Goal: Check status: Check status

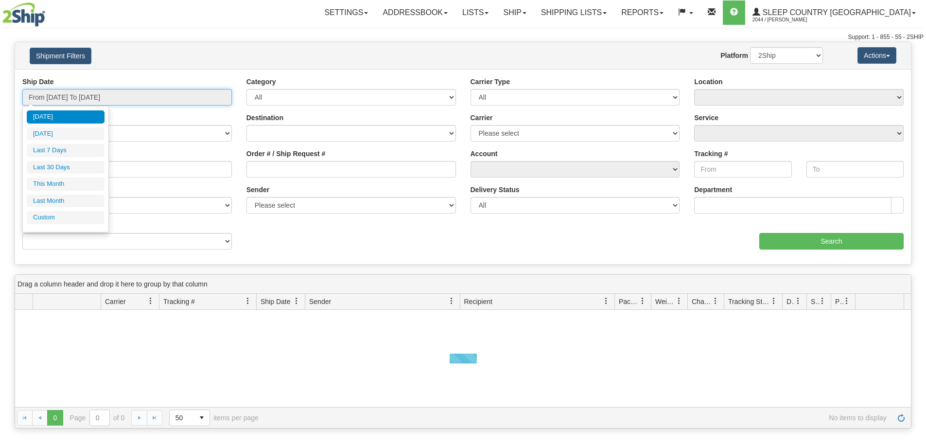
click at [119, 99] on input "From [DATE] To [DATE]" at bounding box center [127, 97] width 210 height 17
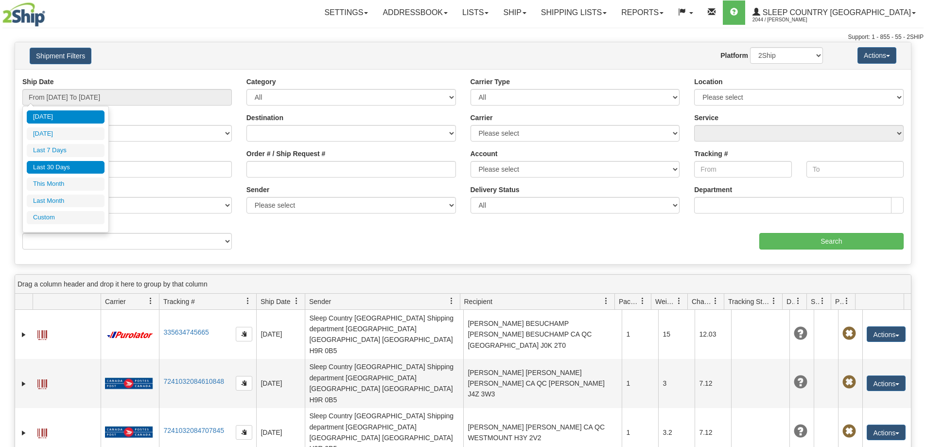
click at [63, 167] on li "Last 30 Days" at bounding box center [66, 167] width 78 height 13
type input "From [DATE] To [DATE]"
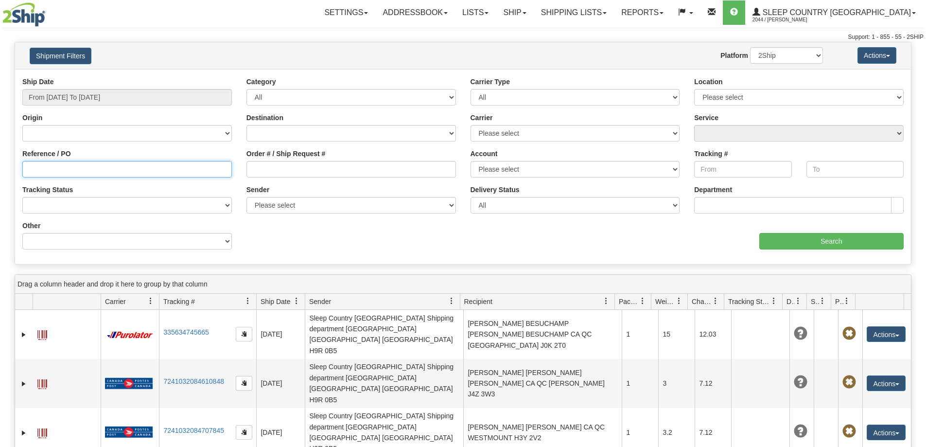
click at [27, 170] on input "Reference / PO" at bounding box center [127, 169] width 210 height 17
paste input "9002H989321"
type input "9002H989321"
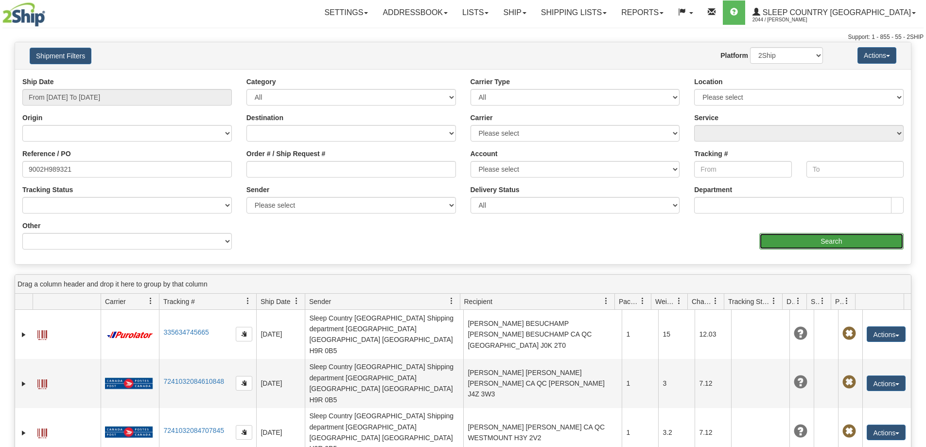
click at [794, 236] on input "Search" at bounding box center [831, 241] width 144 height 17
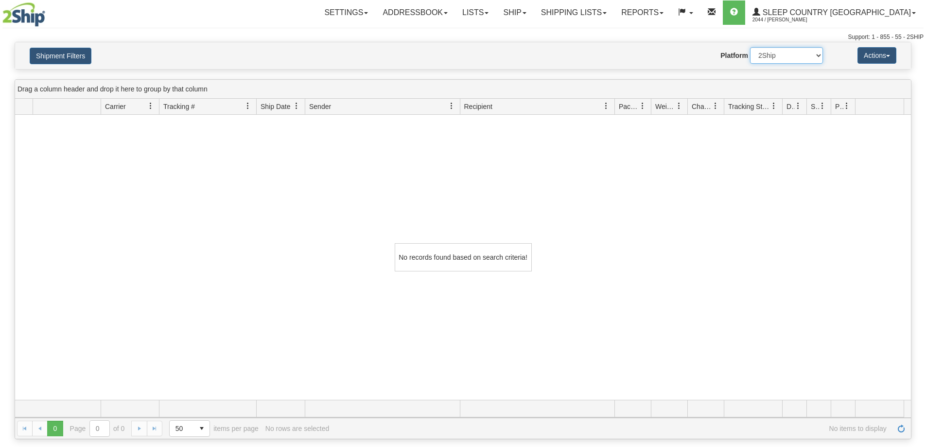
click at [761, 56] on select "2Ship Imported" at bounding box center [786, 55] width 73 height 17
select select "1"
click at [750, 47] on select "2Ship Imported" at bounding box center [786, 55] width 73 height 17
click at [608, 6] on link "Shipping lists" at bounding box center [574, 12] width 80 height 24
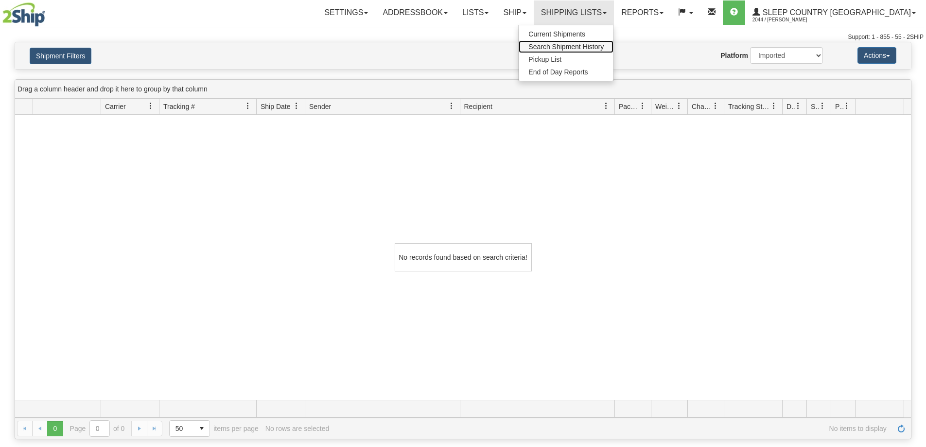
click at [604, 50] on span "Search Shipment History" at bounding box center [565, 47] width 75 height 8
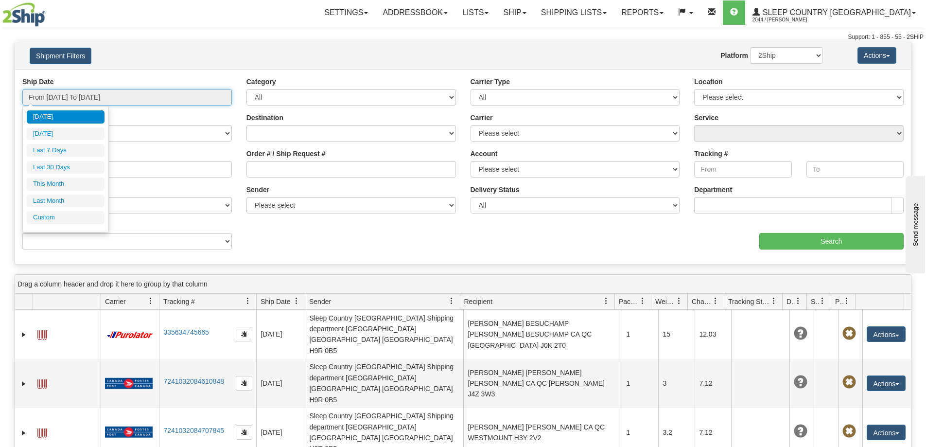
click at [70, 95] on input "From [DATE] To [DATE]" at bounding box center [127, 97] width 210 height 17
click at [76, 171] on li "Last 30 Days" at bounding box center [66, 167] width 78 height 13
type input "From [DATE] To [DATE]"
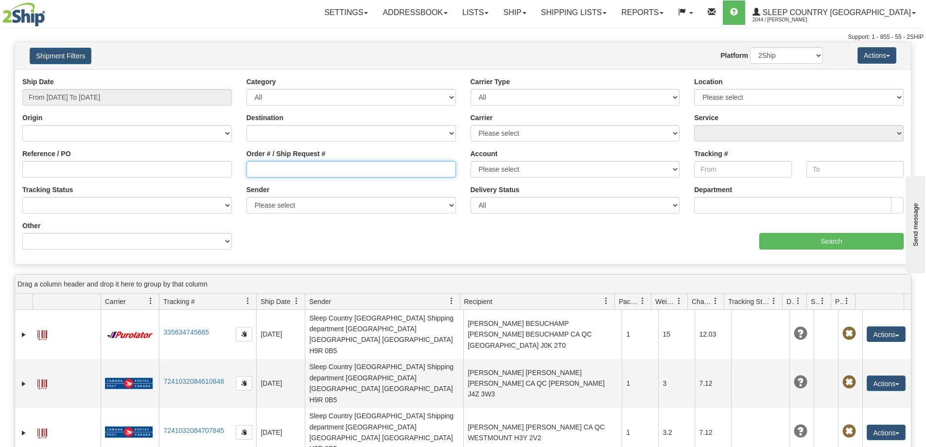
click at [280, 169] on input "Order # / Ship Request #" at bounding box center [351, 169] width 210 height 17
paste input "9002H989321"
type input "9002H989321"
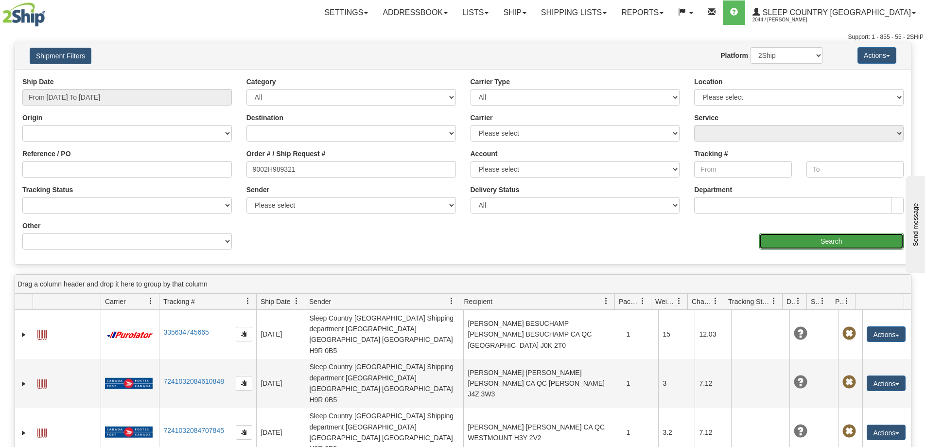
click at [804, 242] on input "Search" at bounding box center [831, 241] width 144 height 17
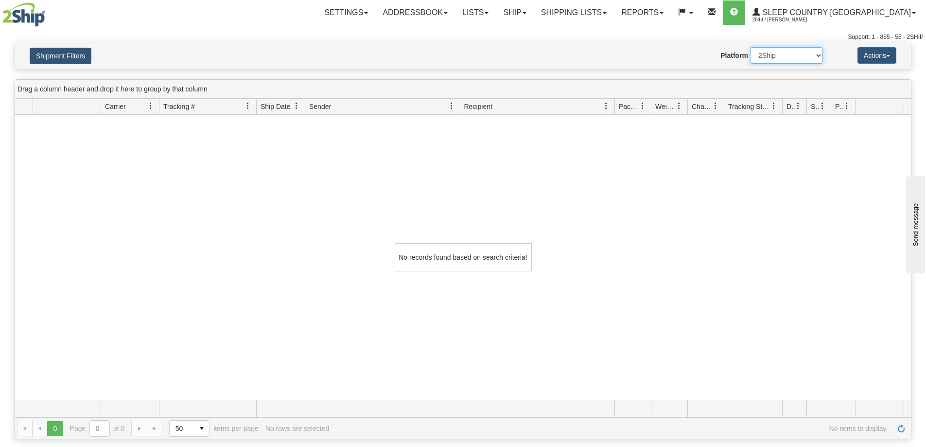
click at [790, 52] on select "2Ship Imported" at bounding box center [786, 55] width 73 height 17
select select "1"
click at [750, 47] on select "2Ship Imported" at bounding box center [786, 55] width 73 height 17
click at [612, 8] on link "Shipping lists" at bounding box center [574, 12] width 80 height 24
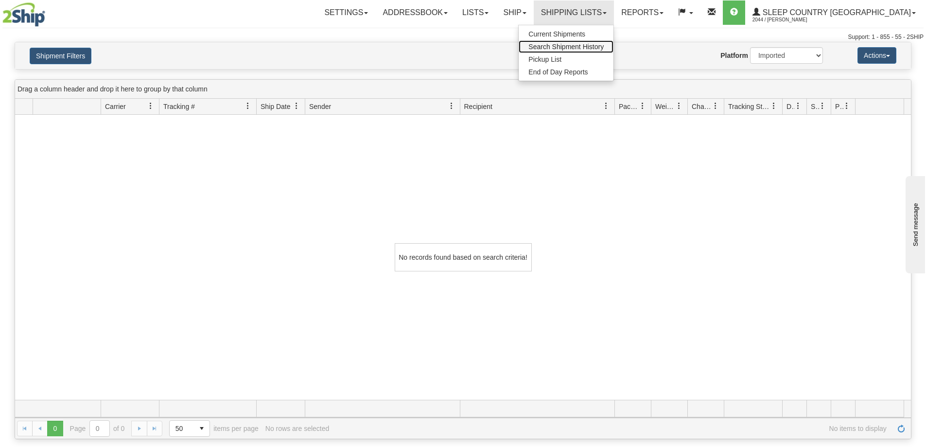
click at [604, 46] on span "Search Shipment History" at bounding box center [565, 47] width 75 height 8
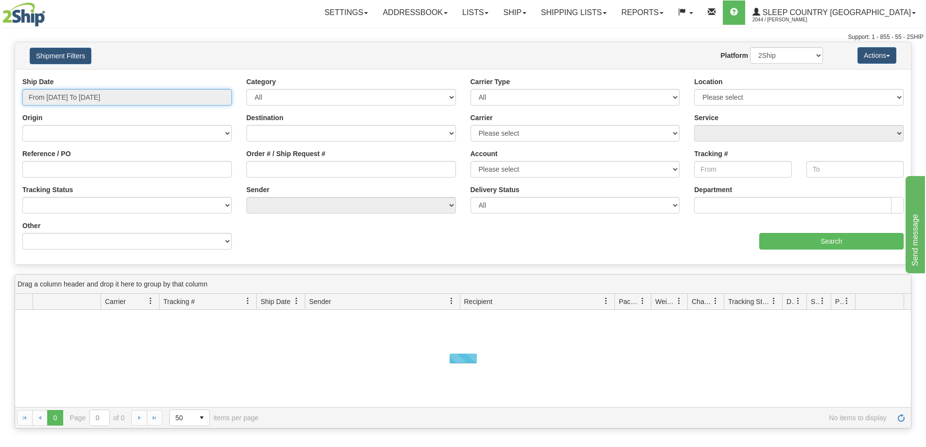
click at [75, 103] on input "From [DATE] To [DATE]" at bounding box center [127, 97] width 210 height 17
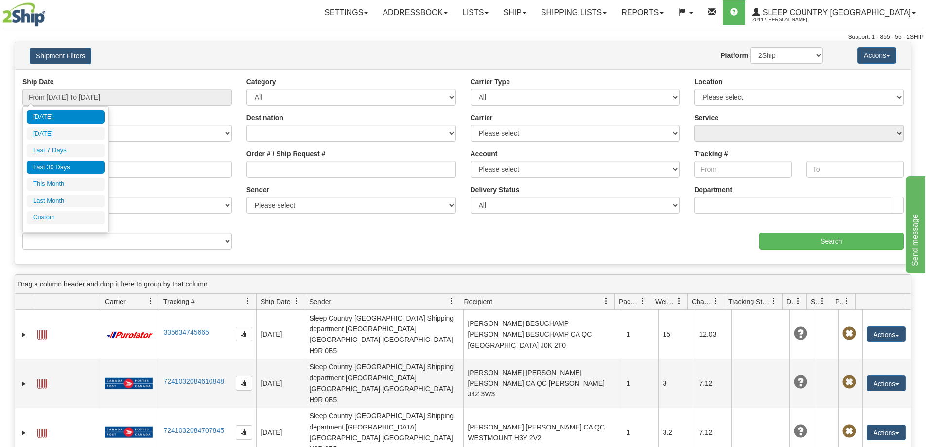
click at [73, 163] on li "Last 30 Days" at bounding box center [66, 167] width 78 height 13
type input "From [DATE] To [DATE]"
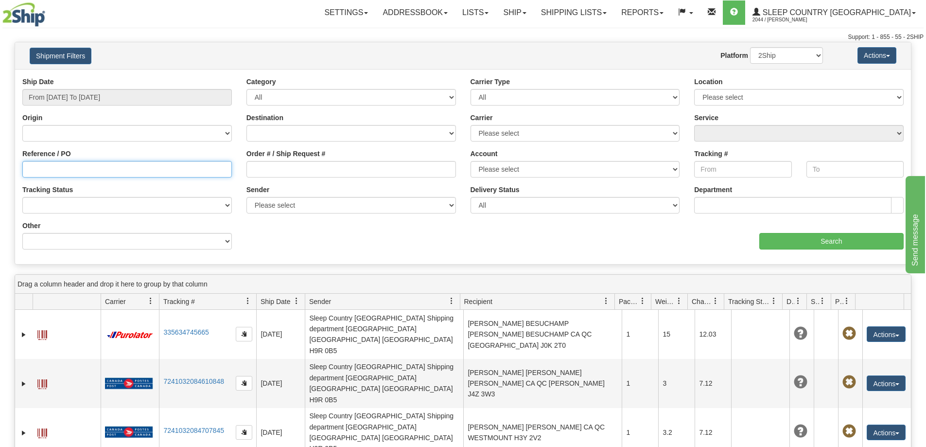
click at [29, 168] on input "Reference / PO" at bounding box center [127, 169] width 210 height 17
paste input "9002H989321"
type input "9002H989321"
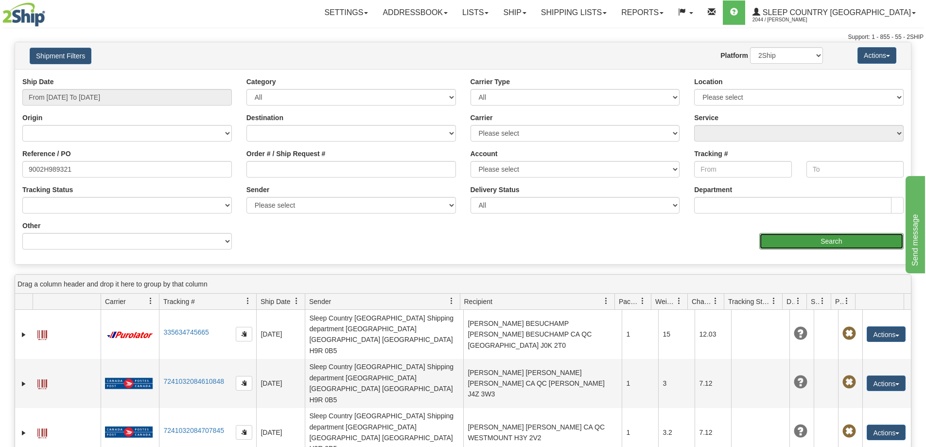
click at [789, 237] on input "Search" at bounding box center [831, 241] width 144 height 17
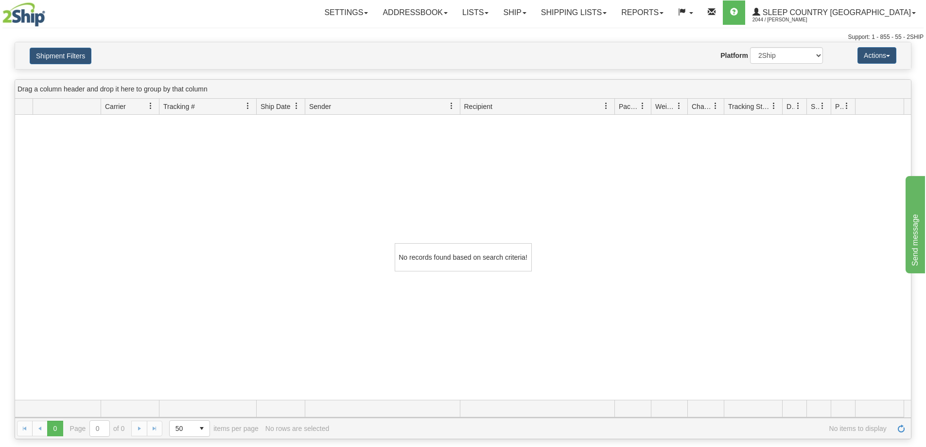
click at [833, 166] on div "No records found based on search criteria!" at bounding box center [463, 257] width 896 height 285
